Goal: Information Seeking & Learning: Learn about a topic

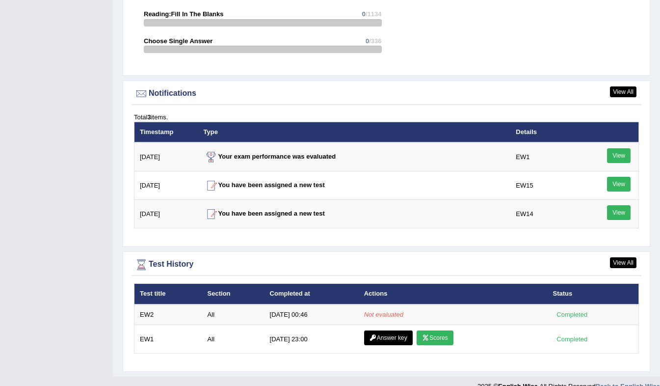
scroll to position [1130, 0]
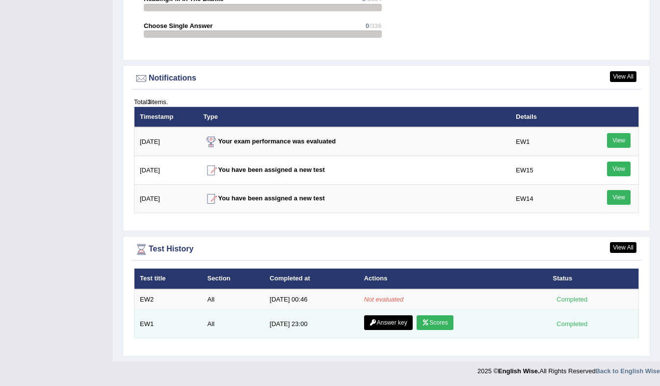
click at [440, 324] on link "Scores" at bounding box center [434, 322] width 36 height 15
click at [385, 325] on link "Answer key" at bounding box center [388, 322] width 49 height 15
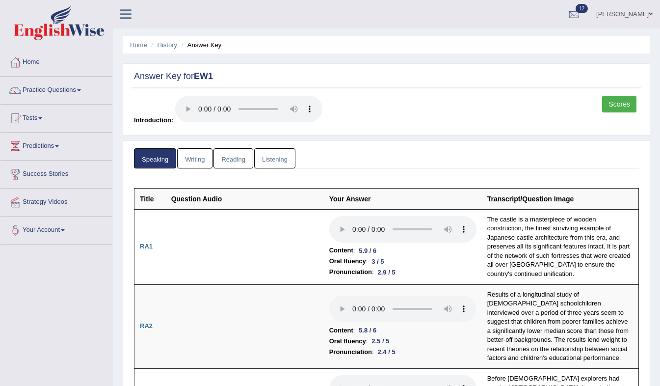
click at [201, 160] on link "Writing" at bounding box center [194, 158] width 35 height 20
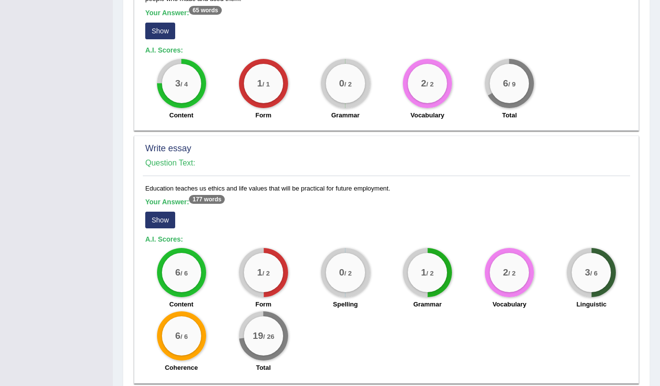
scroll to position [768, 0]
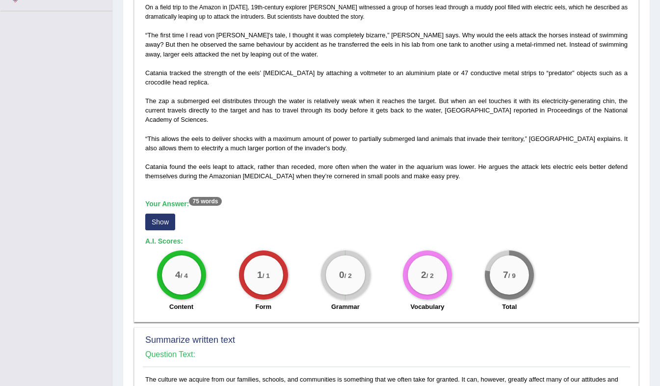
click at [577, 357] on h4 "Question Text:" at bounding box center [386, 354] width 482 height 9
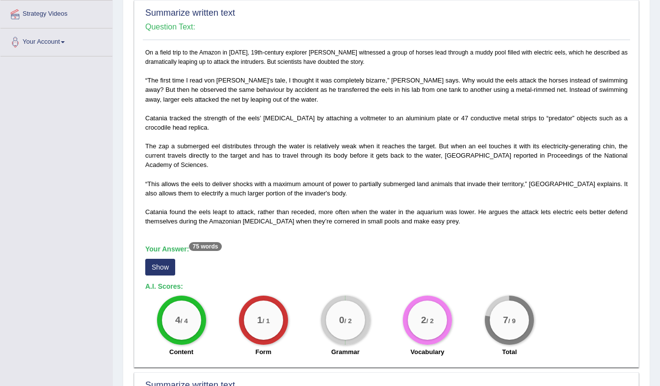
scroll to position [0, 0]
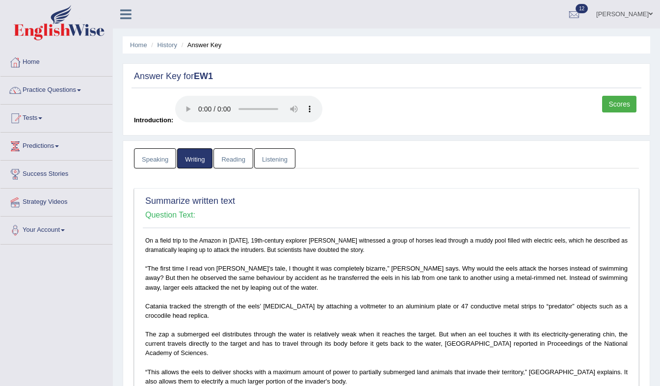
click at [230, 157] on link "Reading" at bounding box center [232, 158] width 39 height 20
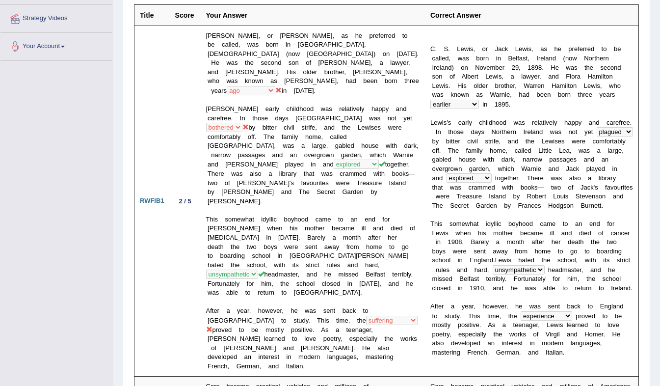
scroll to position [183, 0]
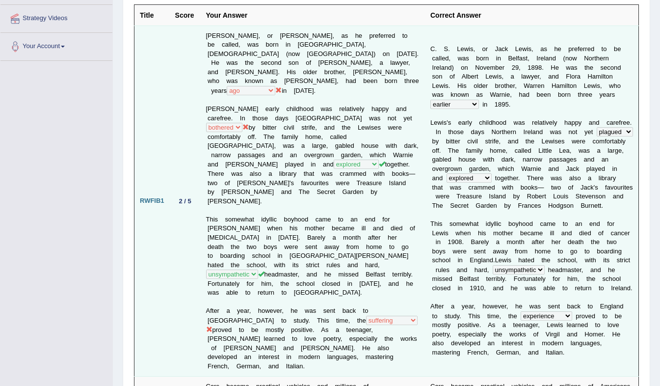
click at [384, 93] on td "C. S. Lewis, or Jack Lewis, as he preferred to be called, was born in Belfast, …" at bounding box center [313, 201] width 224 height 351
click at [592, 312] on b "d" at bounding box center [593, 315] width 3 height 7
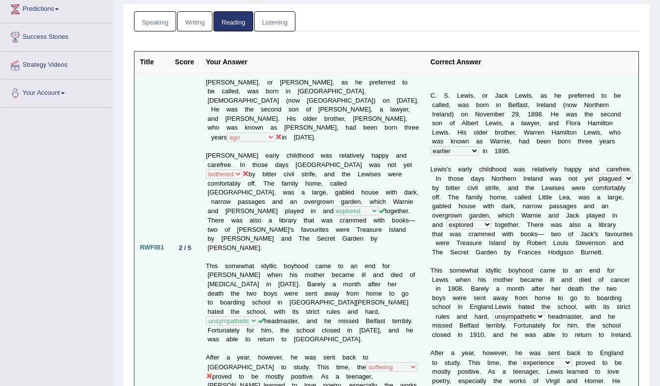
scroll to position [0, 0]
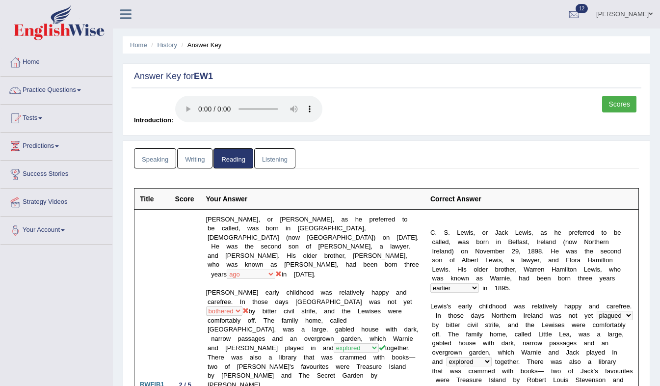
click at [272, 165] on link "Listening" at bounding box center [274, 158] width 41 height 20
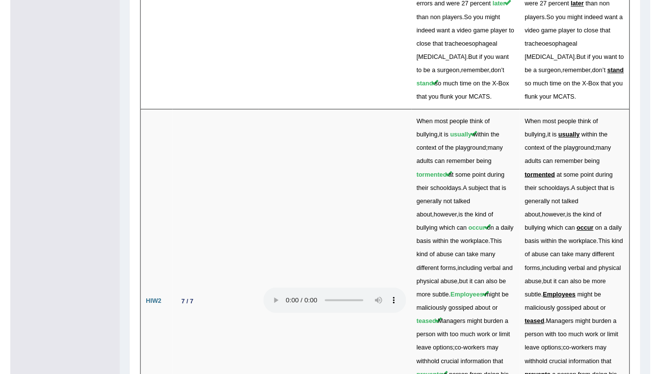
scroll to position [3030, 0]
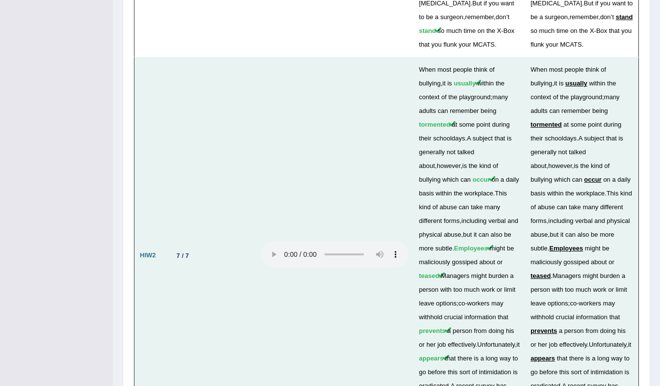
click at [334, 187] on td at bounding box center [335, 255] width 158 height 396
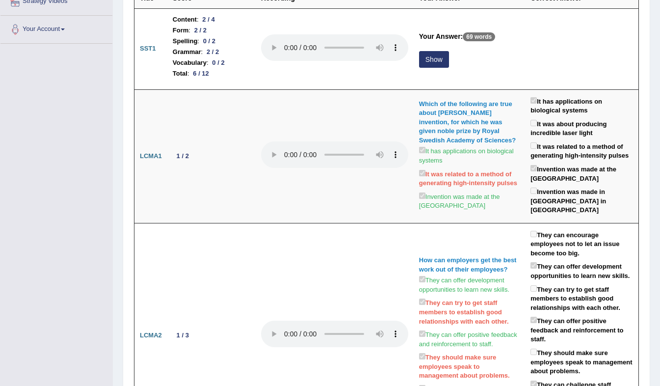
scroll to position [0, 0]
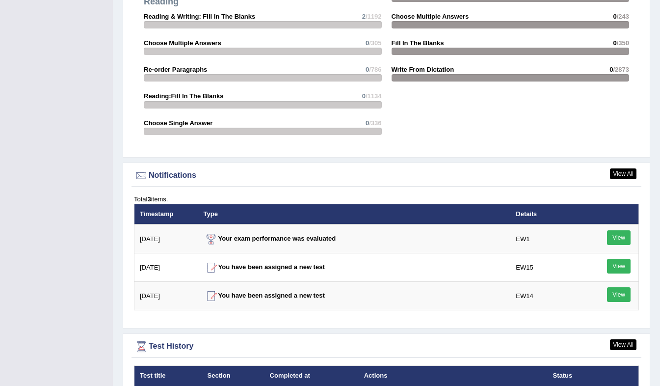
scroll to position [1130, 0]
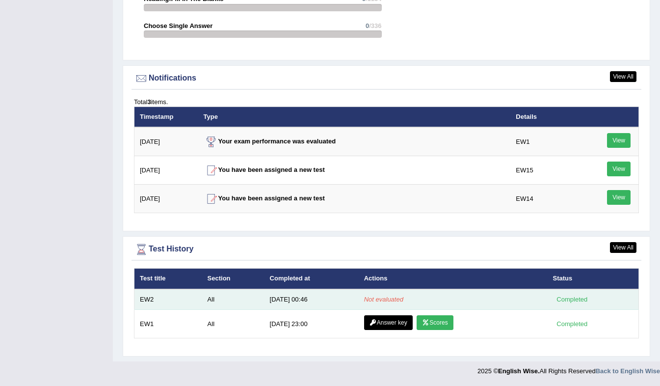
click at [392, 299] on em "Not evaluated" at bounding box center [383, 298] width 39 height 7
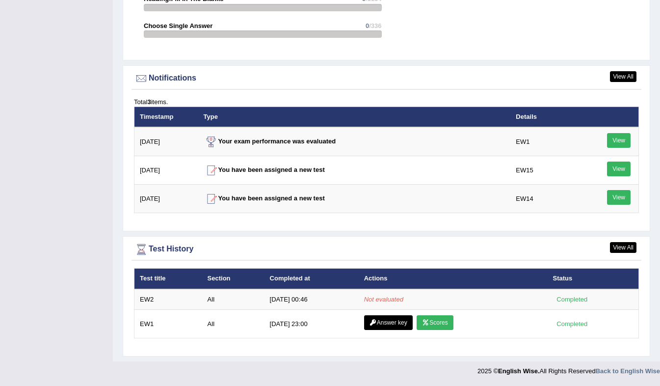
drag, startPoint x: 552, startPoint y: 0, endPoint x: 554, endPoint y: 30, distance: 30.0
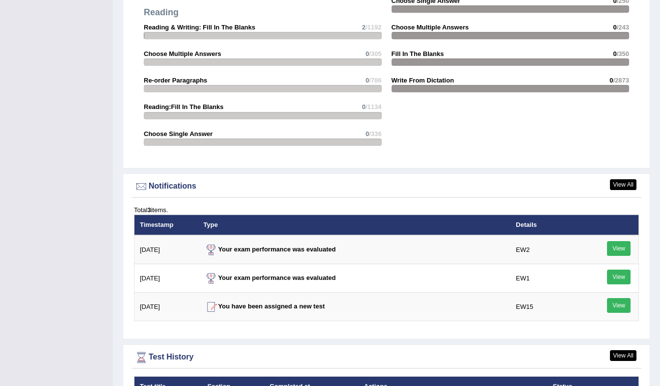
scroll to position [1130, 0]
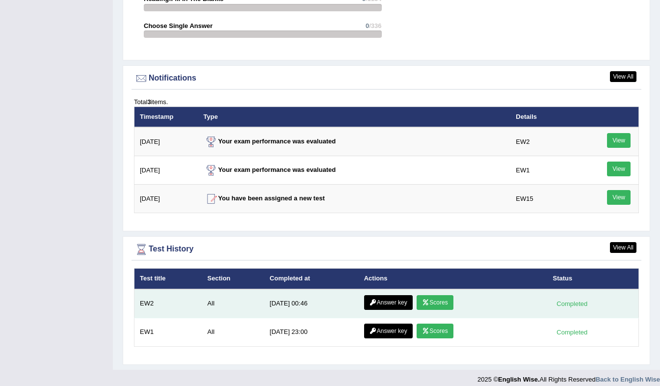
click at [432, 300] on link "Scores" at bounding box center [434, 302] width 36 height 15
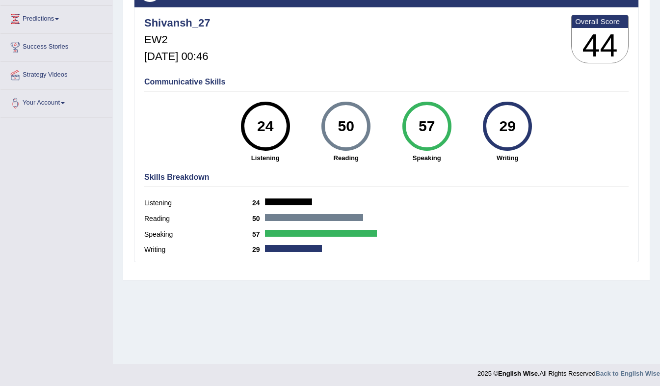
scroll to position [129, 0]
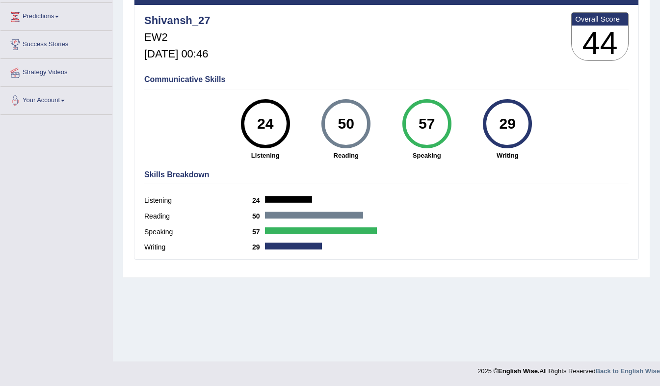
click at [514, 114] on div "29" at bounding box center [508, 123] width 36 height 41
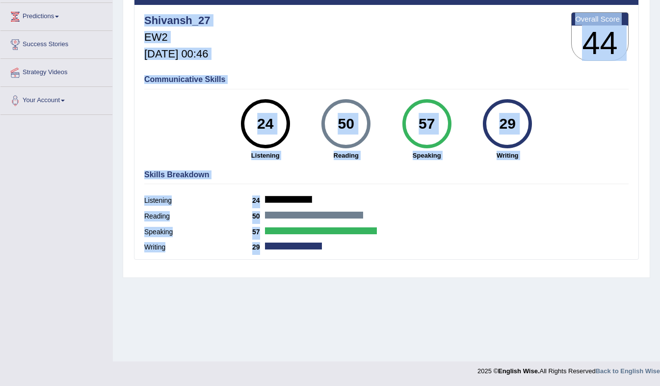
drag, startPoint x: 662, startPoint y: 193, endPoint x: 666, endPoint y: 112, distance: 81.0
click at [659, 112] on html "Toggle navigation Home Practice Questions Speaking Practice Read Aloud Repeat S…" at bounding box center [330, 64] width 660 height 386
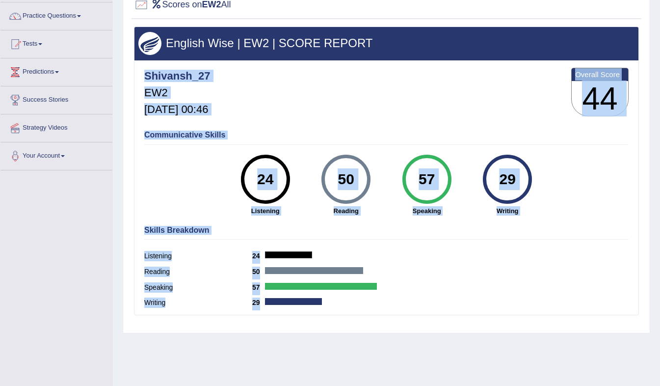
scroll to position [91, 0]
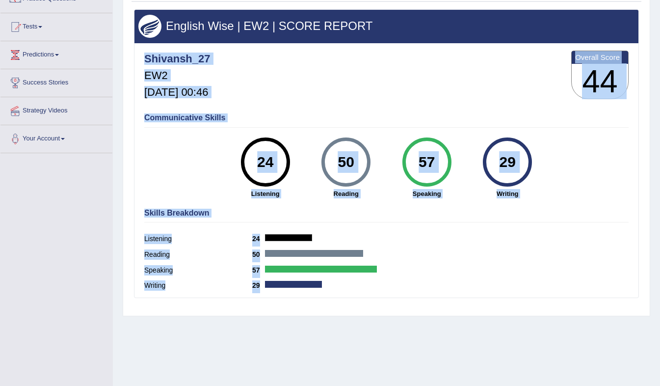
click at [113, 232] on div "Home History Scores Scores on EW2 All English Wise | EW2 | SCORE REPORT Shivans…" at bounding box center [386, 154] width 547 height 490
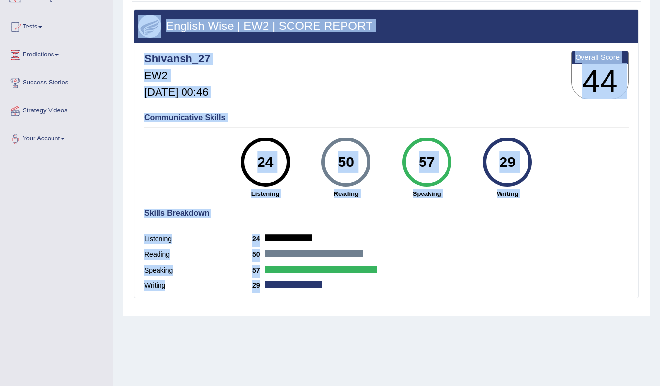
drag, startPoint x: 665, startPoint y: 115, endPoint x: 665, endPoint y: 90, distance: 25.0
click at [659, 90] on html "Toggle navigation Home Practice Questions Speaking Practice Read Aloud Repeat S…" at bounding box center [330, 102] width 660 height 386
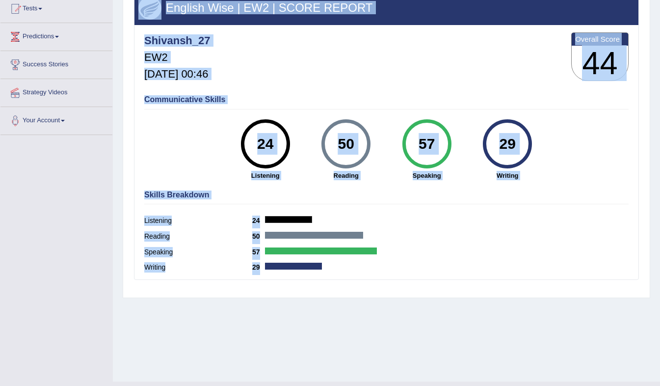
scroll to position [108, 0]
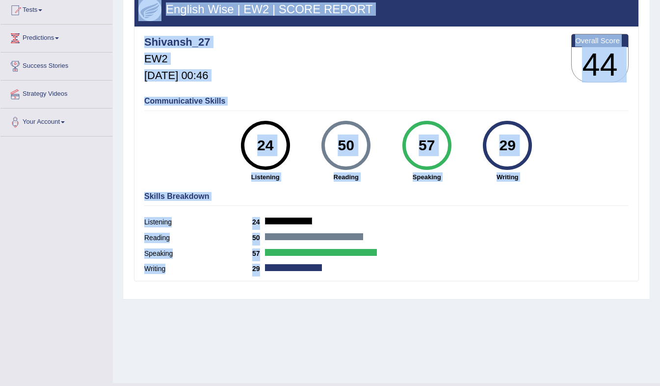
click at [242, 157] on div "24 Listening" at bounding box center [265, 151] width 81 height 61
click at [182, 155] on div "Communicative Skills 24 Listening 50 Reading 57 Speaking 29 Writing" at bounding box center [386, 138] width 489 height 93
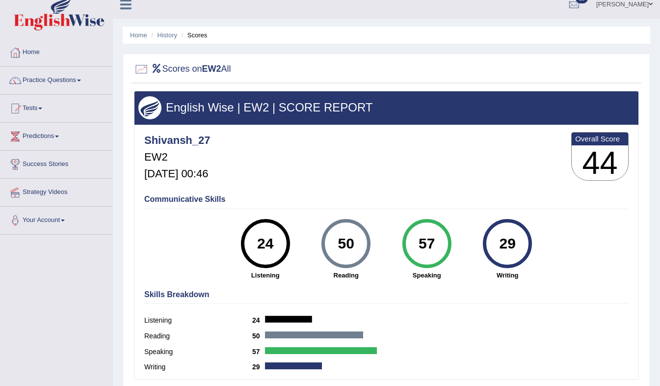
scroll to position [5, 0]
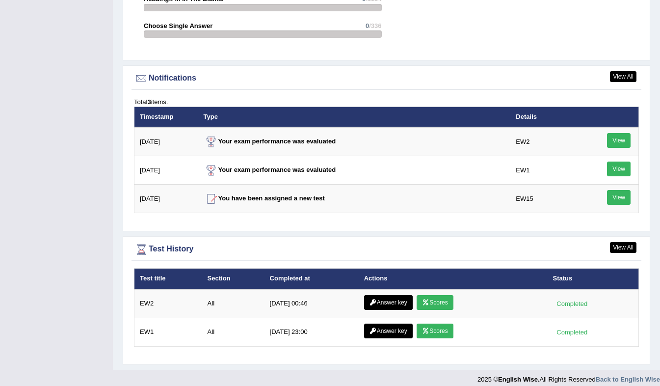
scroll to position [1138, 0]
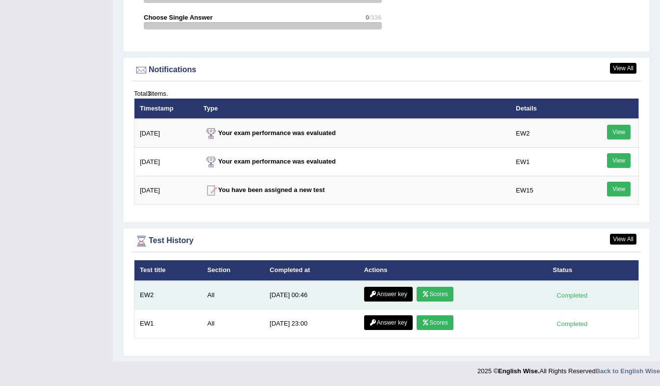
click at [369, 295] on icon at bounding box center [372, 294] width 7 height 6
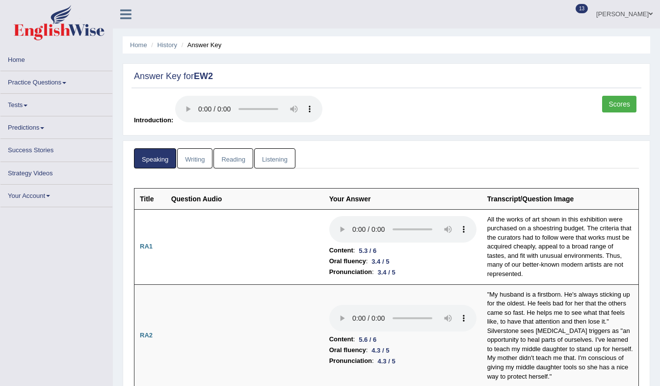
click at [193, 158] on link "Writing" at bounding box center [194, 158] width 35 height 20
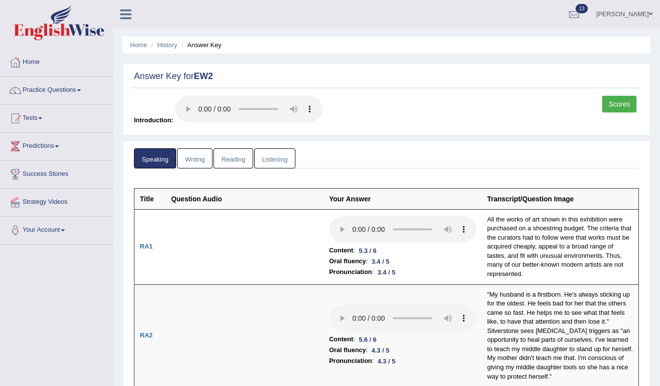
click at [194, 163] on link "Writing" at bounding box center [194, 158] width 35 height 20
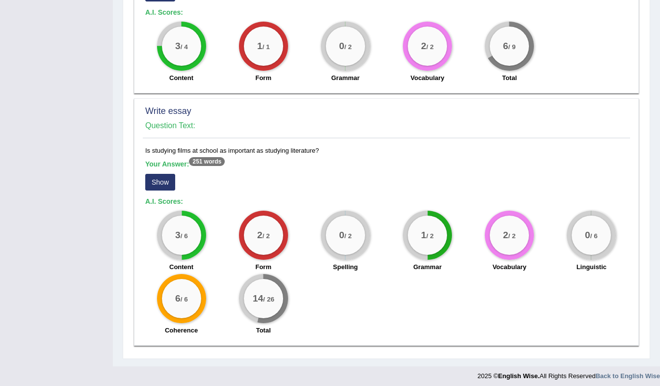
scroll to position [660, 0]
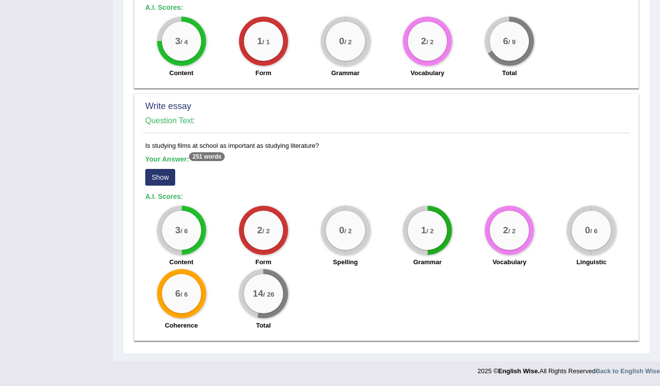
click at [151, 179] on button "Show" at bounding box center [160, 177] width 30 height 17
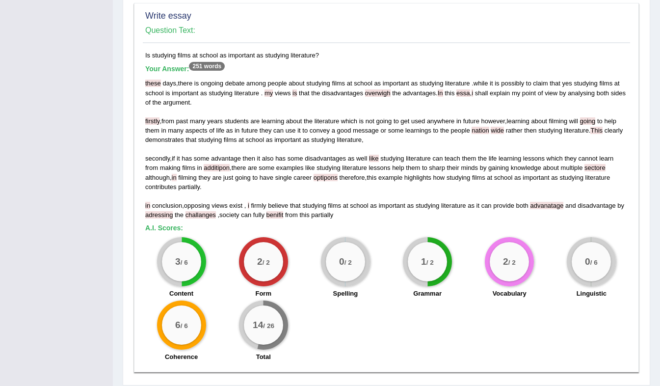
scroll to position [747, 0]
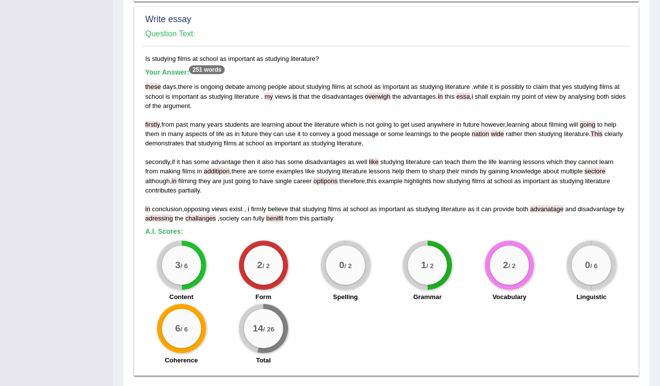
click at [150, 93] on span "school" at bounding box center [154, 96] width 19 height 7
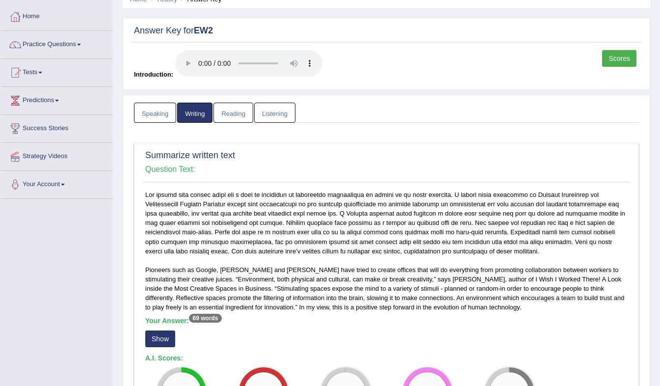
scroll to position [0, 0]
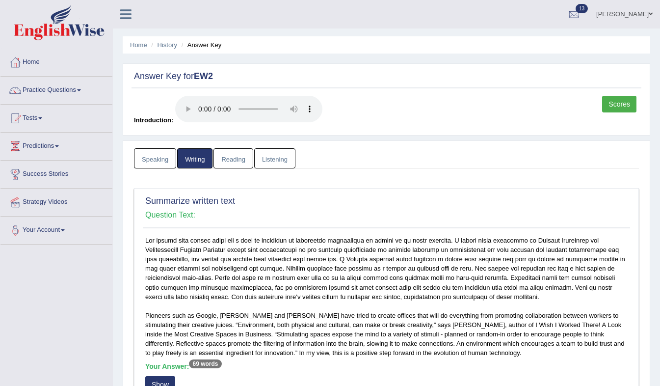
click at [152, 157] on link "Speaking" at bounding box center [155, 158] width 42 height 20
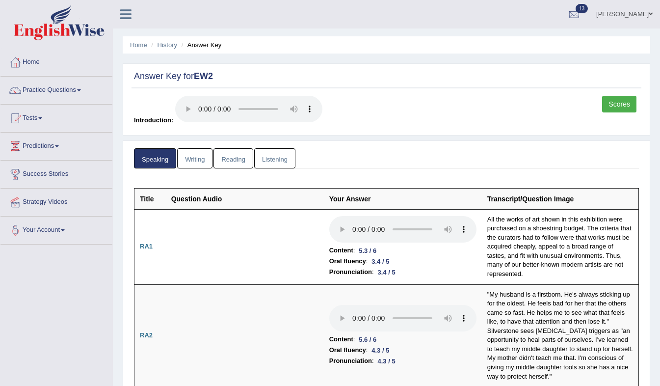
click at [630, 108] on link "Scores" at bounding box center [619, 104] width 34 height 17
click at [225, 159] on link "Reading" at bounding box center [232, 158] width 39 height 20
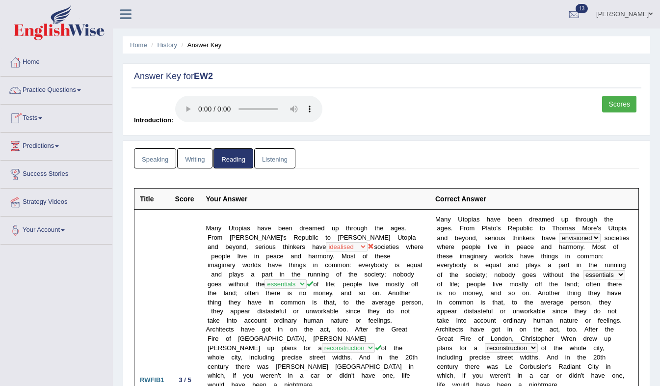
click at [280, 159] on link "Listening" at bounding box center [274, 158] width 41 height 20
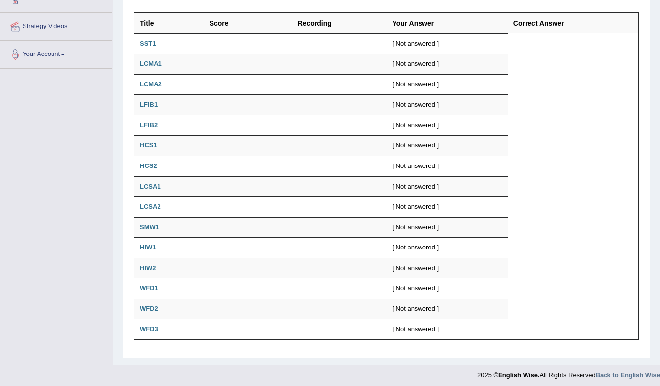
click at [176, 74] on td "LCMA2" at bounding box center [169, 84] width 70 height 21
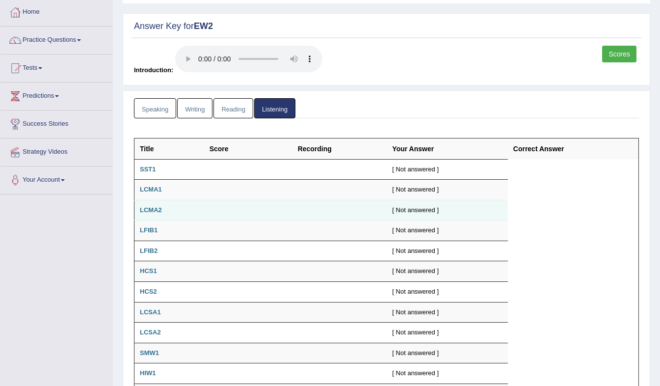
scroll to position [51, 0]
click at [228, 105] on link "Reading" at bounding box center [232, 108] width 39 height 20
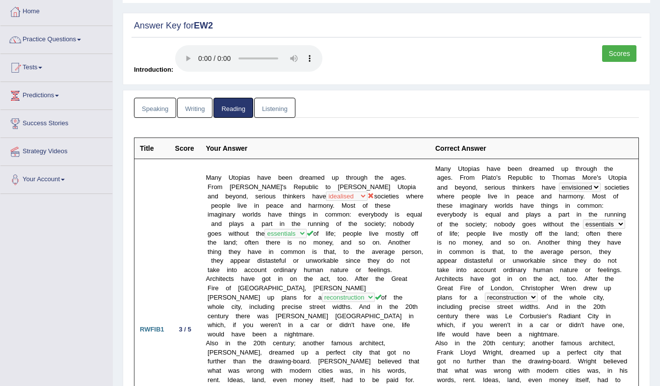
click at [194, 109] on link "Writing" at bounding box center [194, 108] width 35 height 20
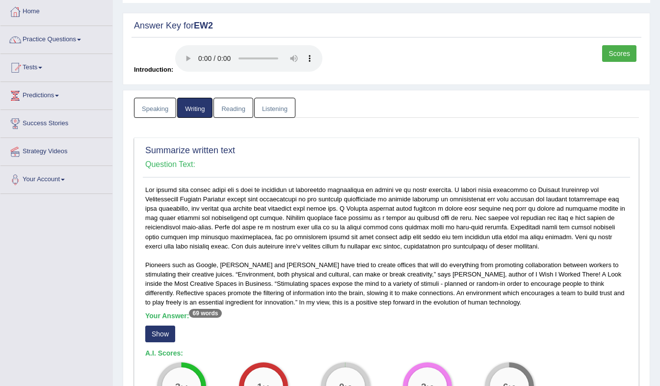
click at [235, 107] on link "Reading" at bounding box center [232, 108] width 39 height 20
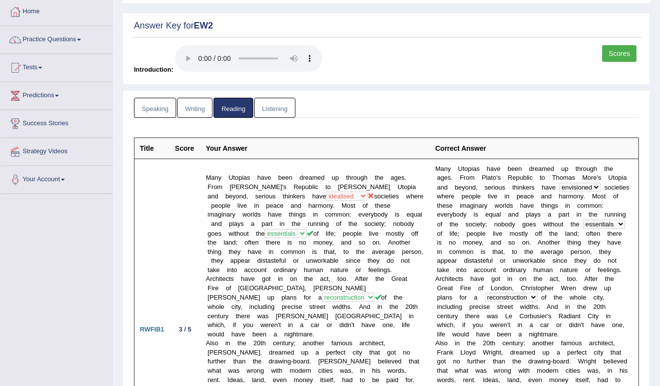
click at [186, 115] on link "Writing" at bounding box center [194, 108] width 35 height 20
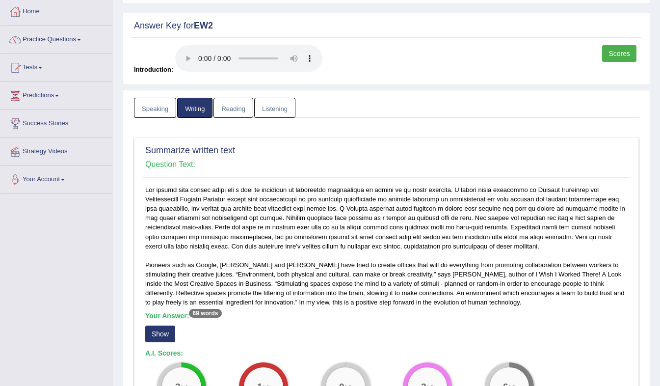
click at [231, 112] on link "Reading" at bounding box center [232, 108] width 39 height 20
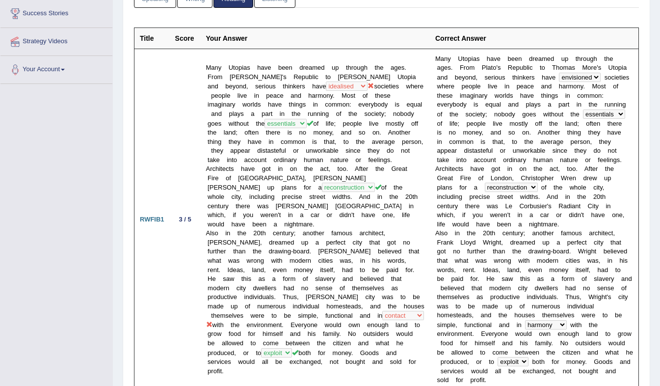
scroll to position [0, 0]
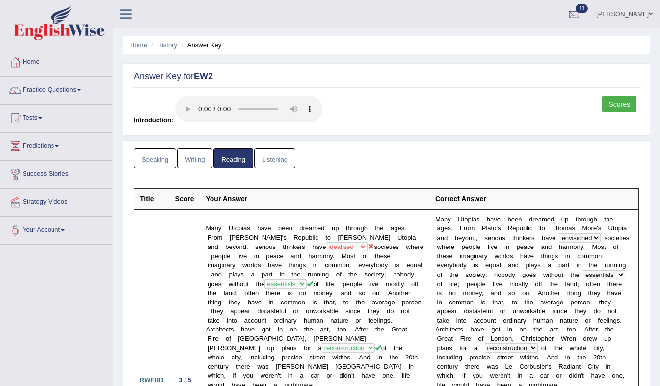
click at [192, 159] on link "Writing" at bounding box center [194, 158] width 35 height 20
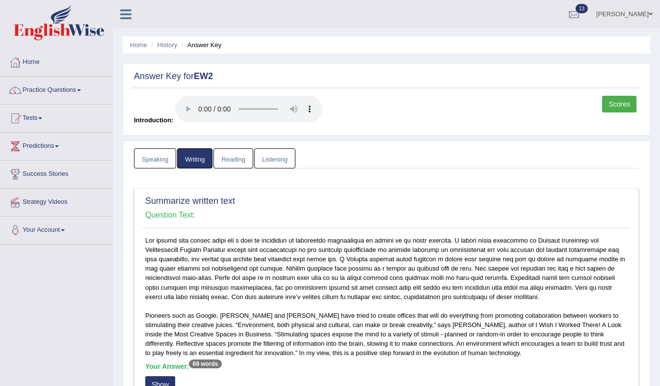
click at [148, 157] on link "Speaking" at bounding box center [155, 158] width 42 height 20
